Goal: Browse casually

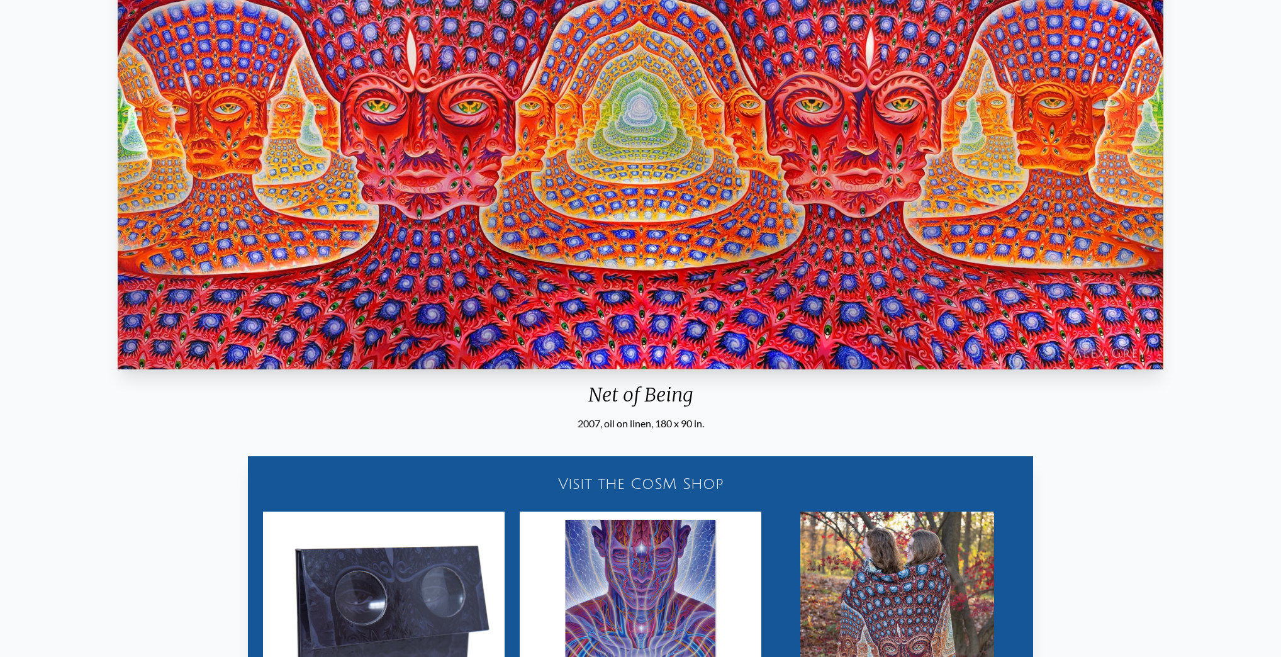
scroll to position [175, 0]
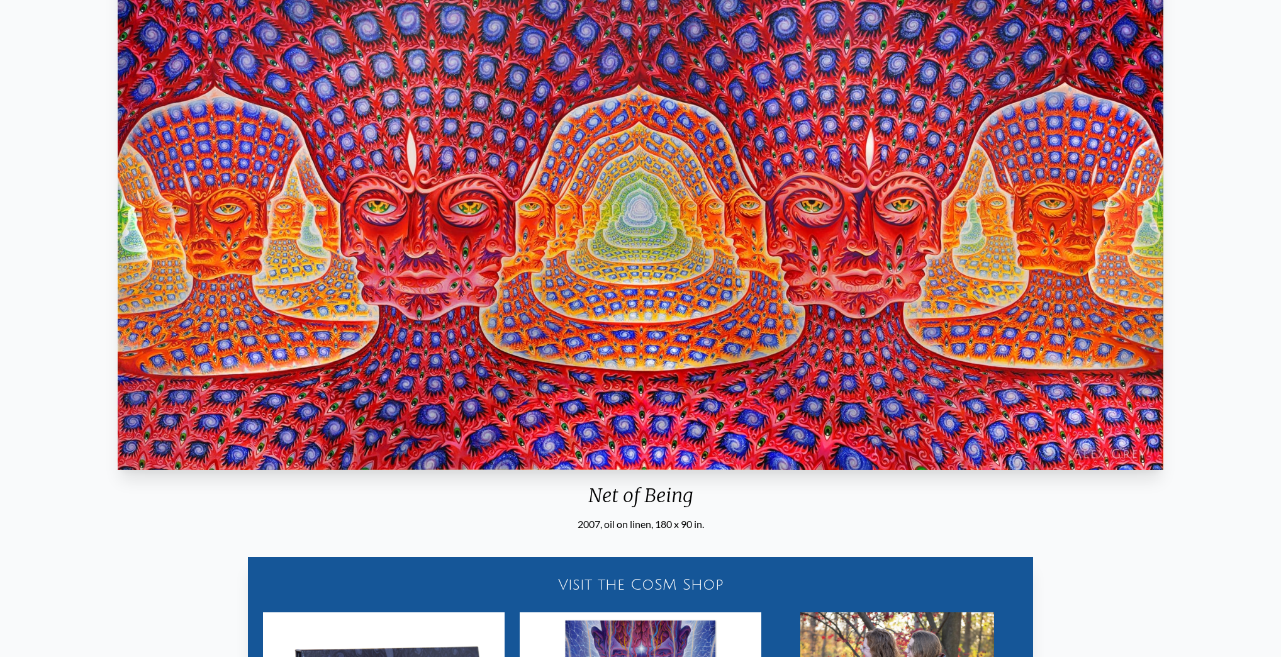
click at [649, 330] on img "25 / 31" at bounding box center [641, 207] width 1046 height 525
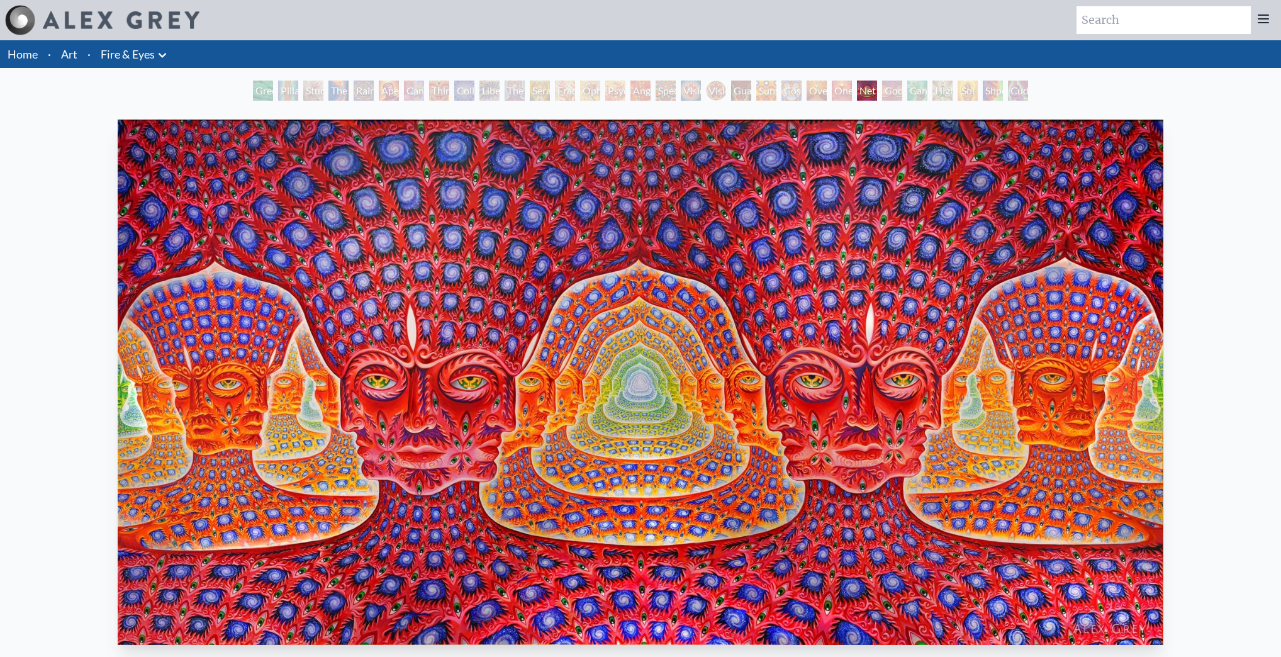
click at [130, 28] on img at bounding box center [121, 20] width 157 height 18
